Goal: Information Seeking & Learning: Learn about a topic

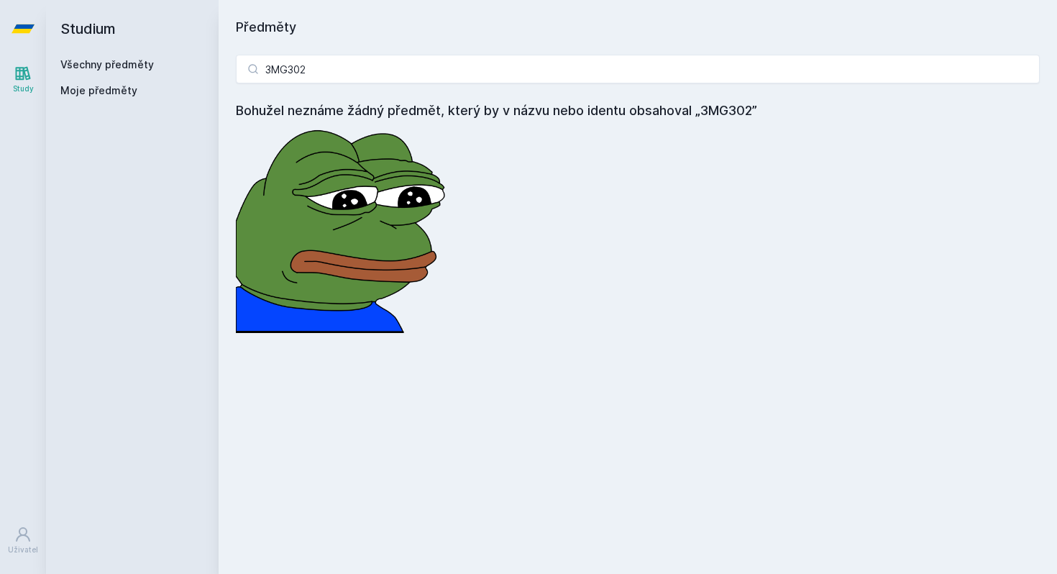
click at [450, 72] on input "3MG302" at bounding box center [638, 69] width 804 height 29
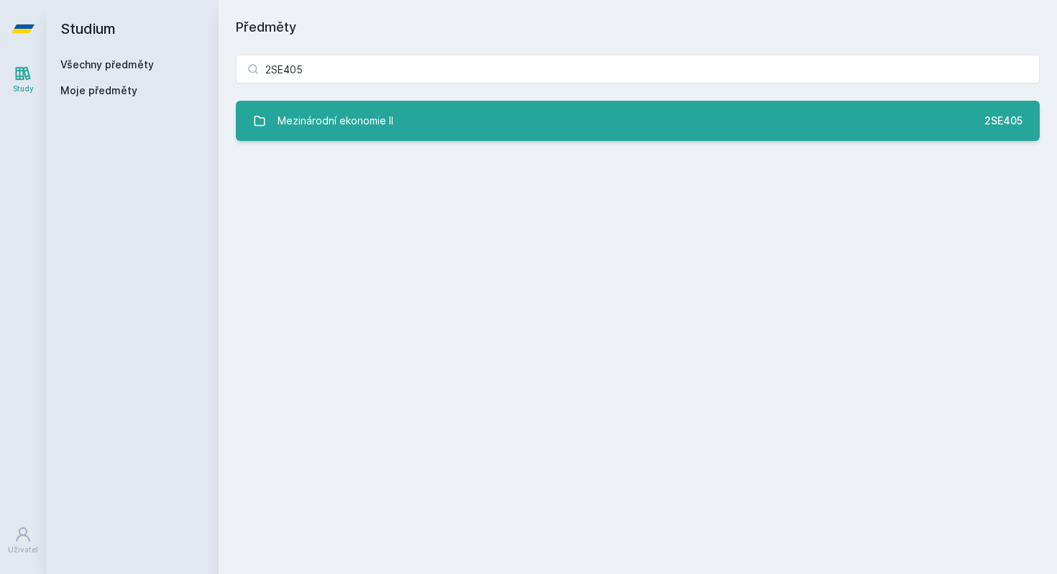
type input "2SE405"
click at [395, 122] on link "Mezinárodní ekonomie II 2SE405" at bounding box center [638, 121] width 804 height 40
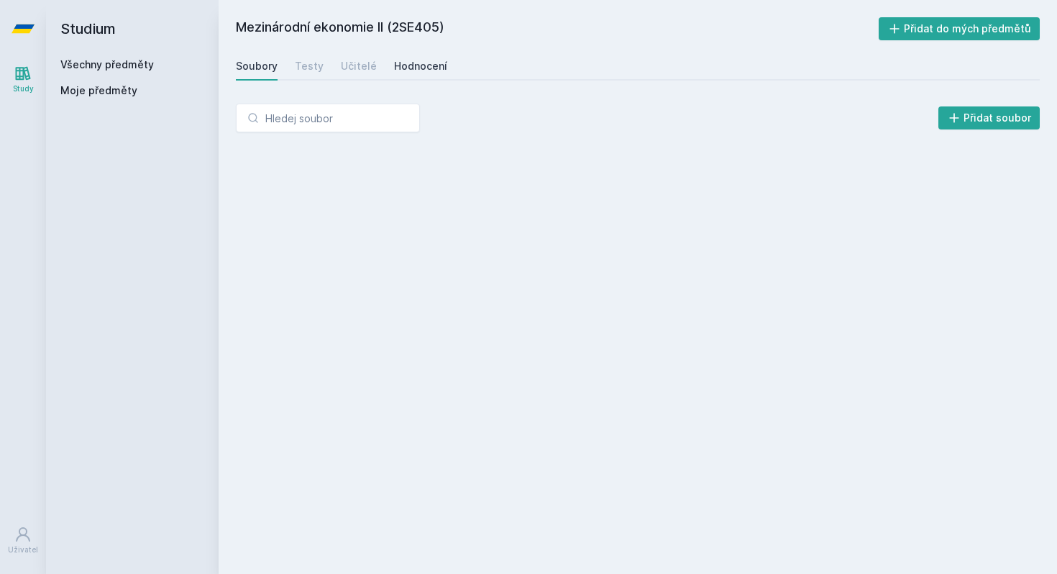
click at [409, 61] on div "Hodnocení" at bounding box center [420, 66] width 53 height 14
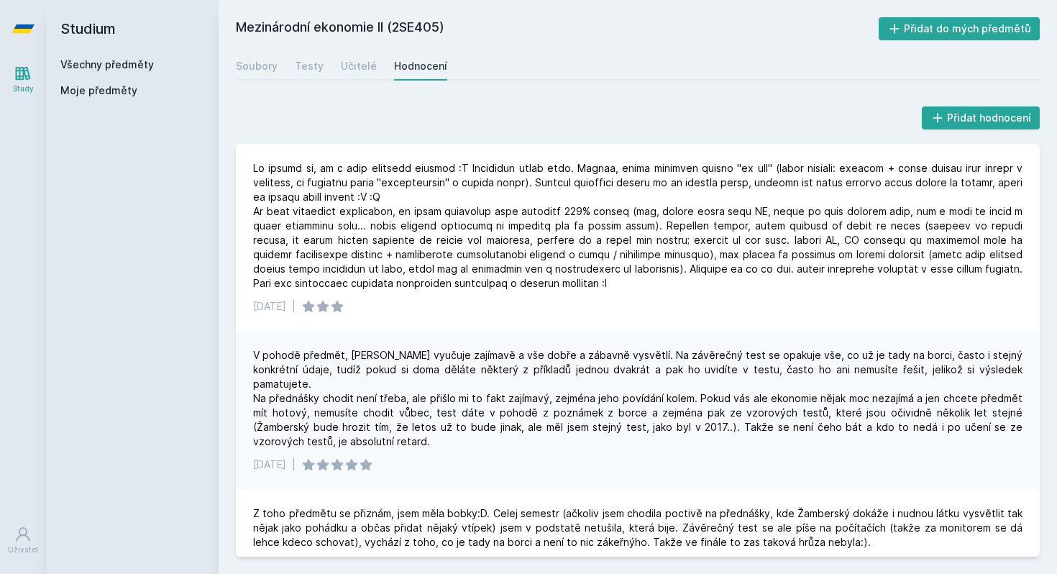
click at [146, 67] on link "Všechny předměty" at bounding box center [107, 64] width 94 height 12
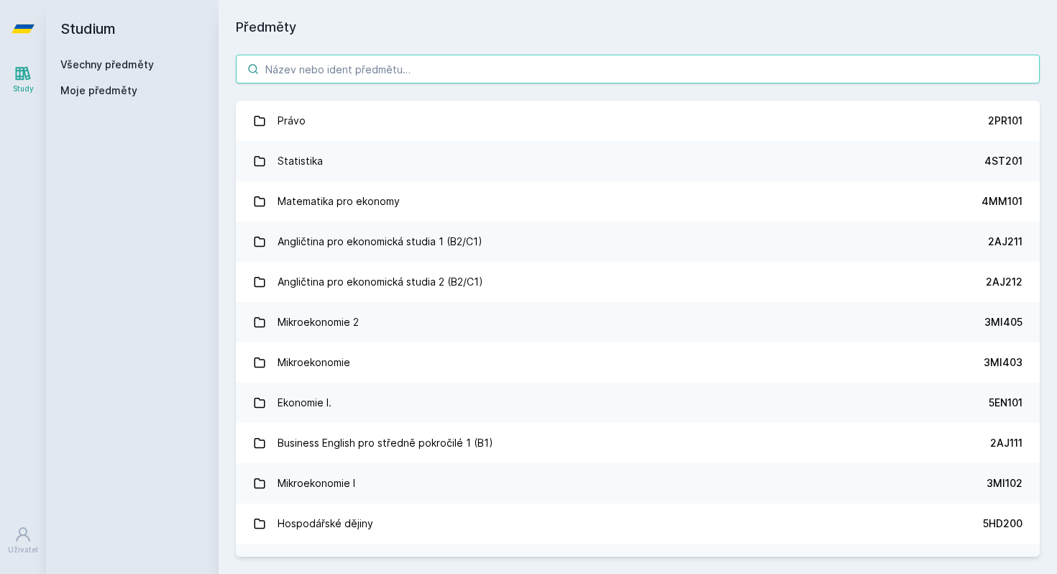
click at [319, 68] on input "search" at bounding box center [638, 69] width 804 height 29
paste input "5EN205"
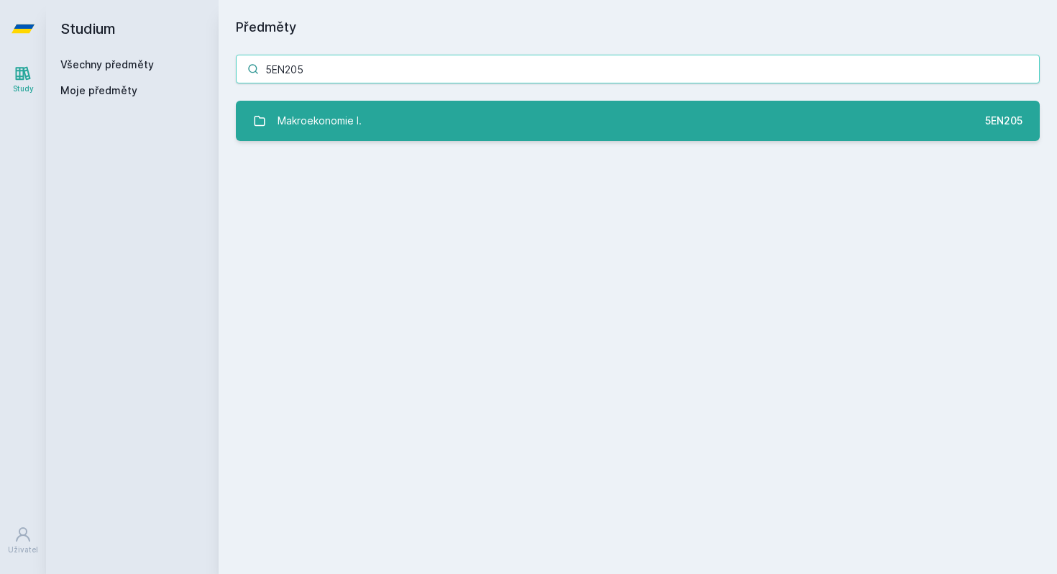
type input "5EN205"
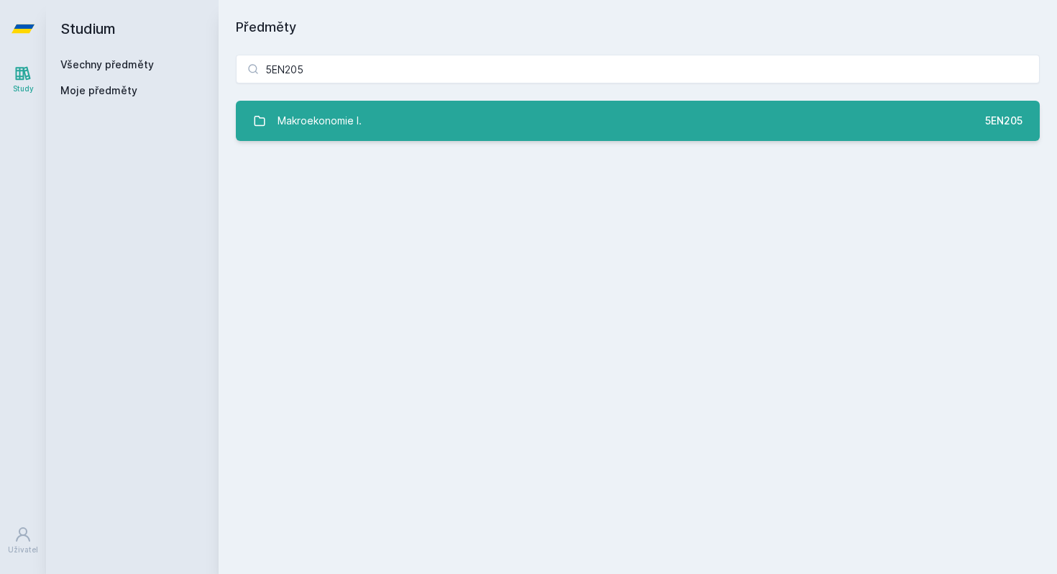
click at [338, 119] on div "Makroekonomie I." at bounding box center [320, 120] width 84 height 29
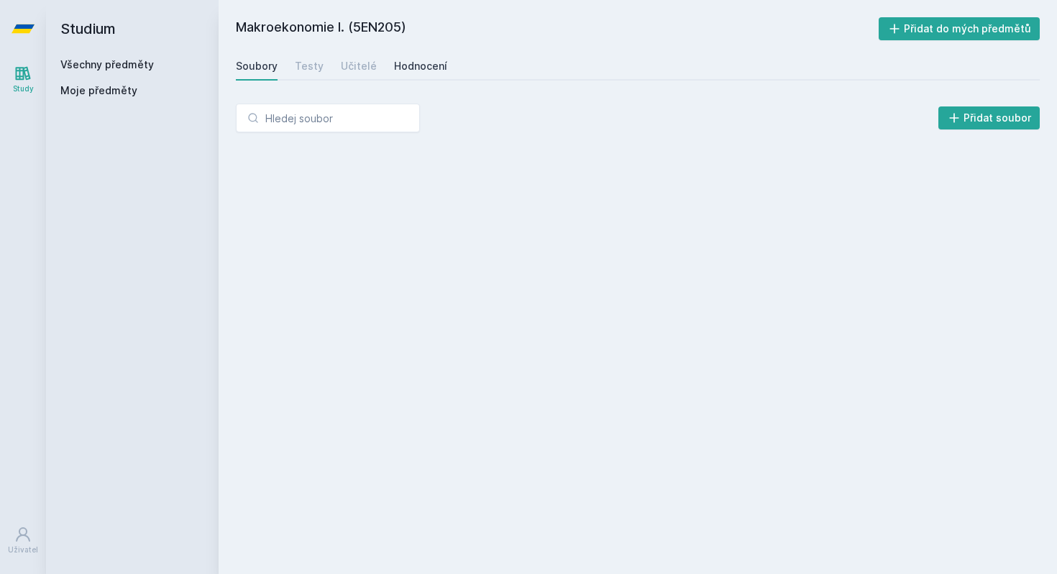
click at [412, 66] on div "Hodnocení" at bounding box center [420, 66] width 53 height 14
